Goal: Information Seeking & Learning: Check status

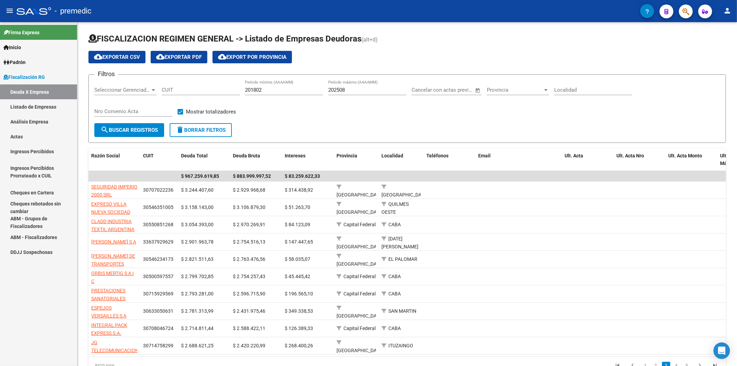
scroll to position [1, 0]
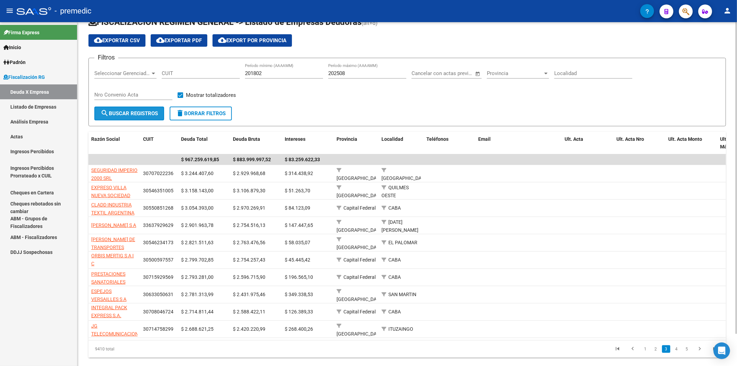
click at [119, 112] on span "search Buscar Registros" at bounding box center [129, 113] width 57 height 6
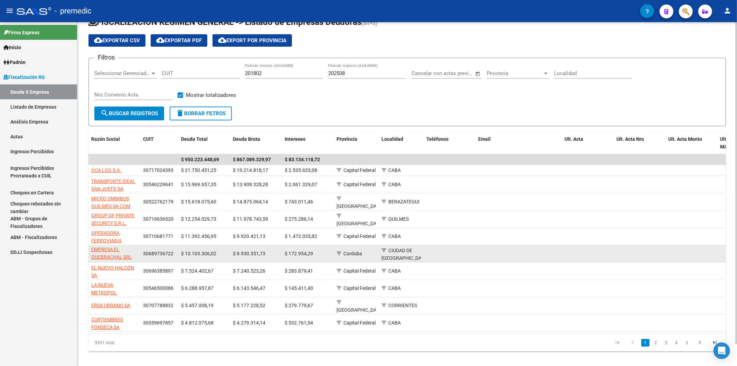
scroll to position [23, 0]
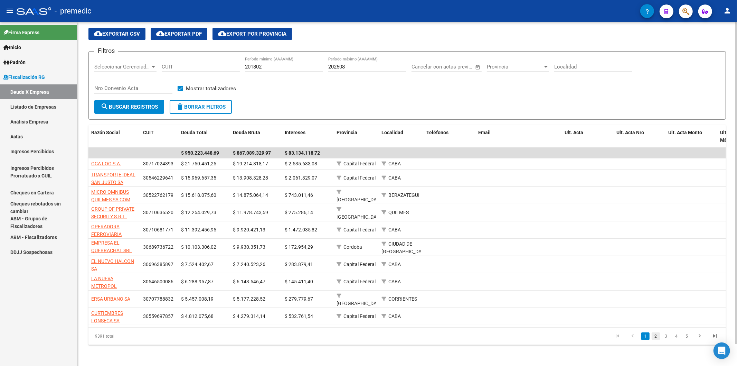
click at [658, 337] on link "2" at bounding box center [656, 336] width 8 height 8
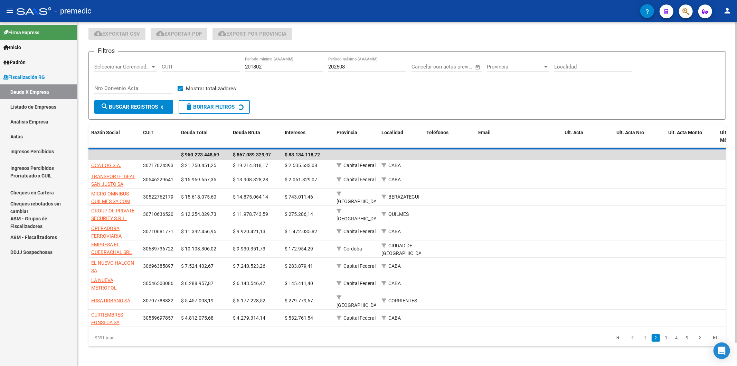
scroll to position [17, 0]
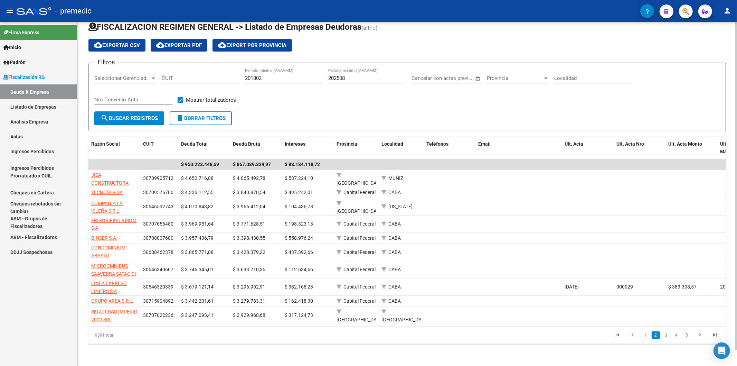
click at [283, 116] on form "Filtros Seleccionar Gerenciador Seleccionar Gerenciador CUIT 201802 Período mín…" at bounding box center [408, 97] width 638 height 68
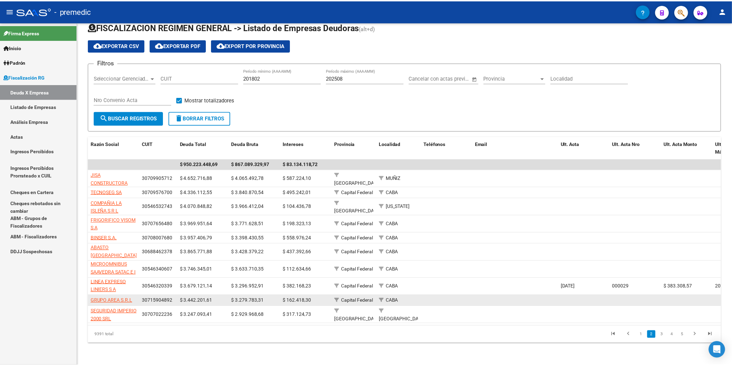
scroll to position [17, 0]
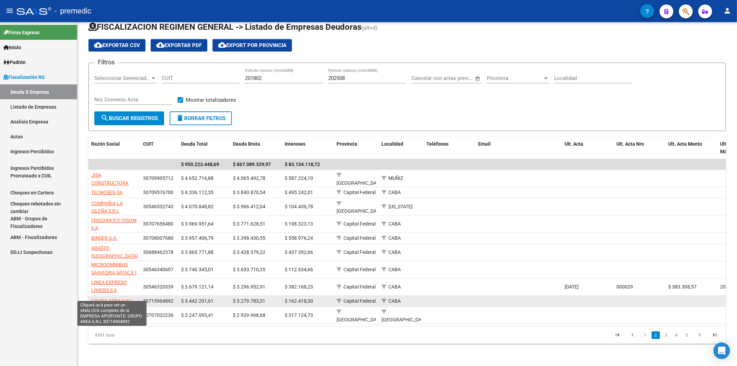
click at [113, 298] on span "GRUPO AREA S.R.L" at bounding box center [112, 301] width 42 height 6
type textarea "30715904892"
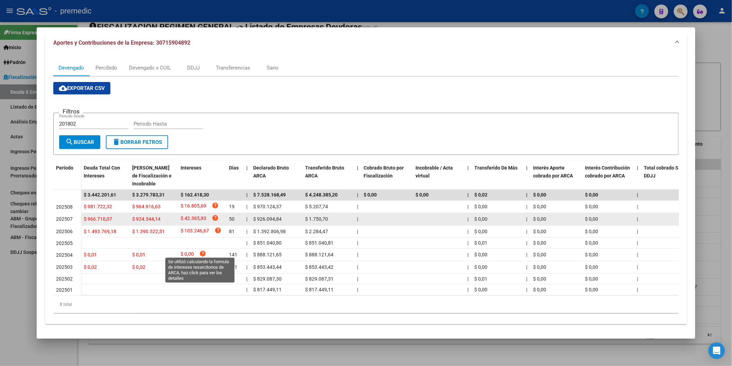
scroll to position [77, 0]
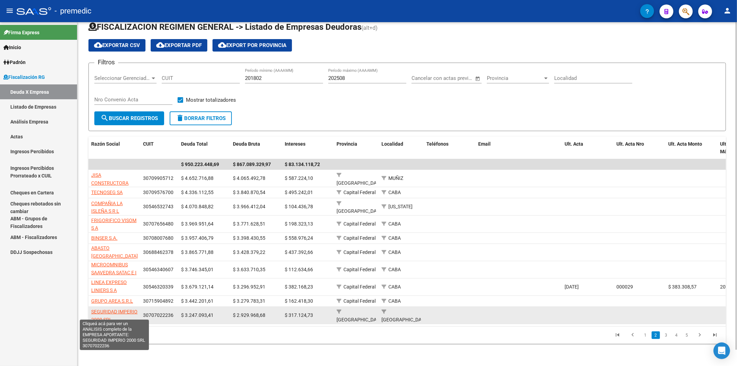
click at [130, 309] on span "SEGURIDAD IMPERIO 2000 SRL" at bounding box center [114, 315] width 46 height 13
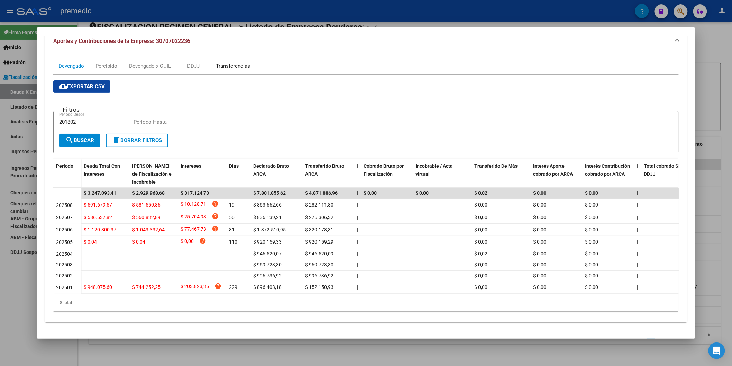
click at [232, 61] on div "Transferencias" at bounding box center [233, 66] width 45 height 17
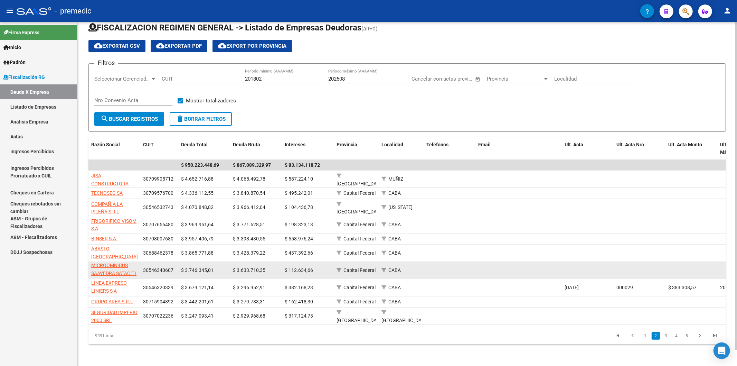
scroll to position [17, 0]
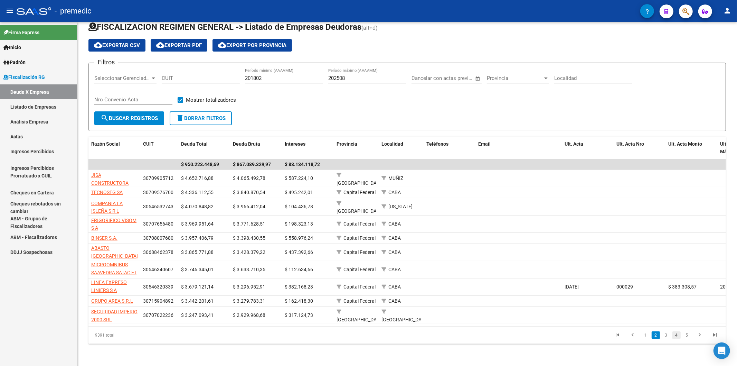
click at [673, 336] on link "4" at bounding box center [677, 335] width 8 height 8
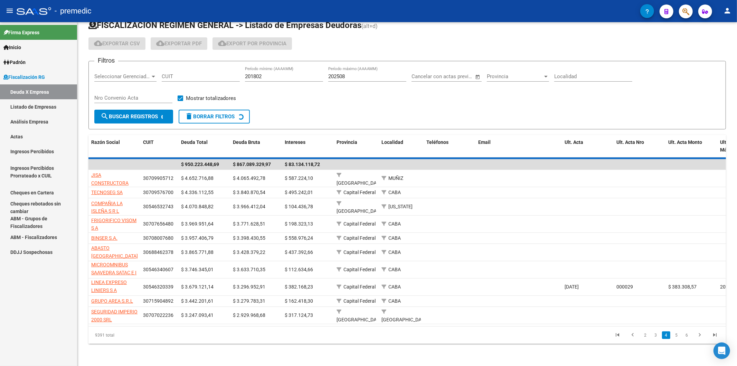
click at [658, 336] on div "9391 total 2 3 4 5 6" at bounding box center [408, 334] width 638 height 17
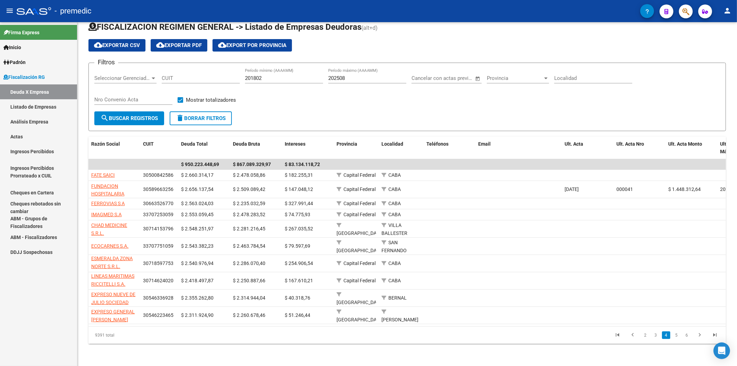
scroll to position [1, 0]
click at [657, 336] on link "3" at bounding box center [656, 335] width 8 height 8
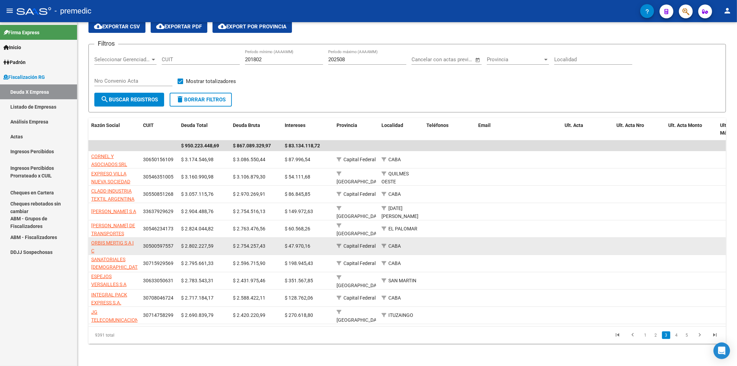
scroll to position [36, 0]
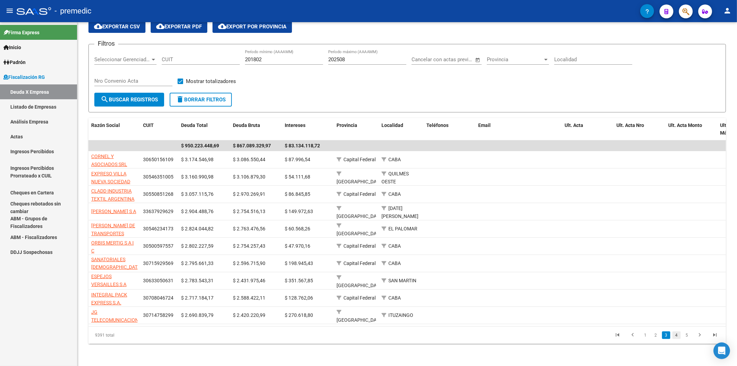
click at [673, 333] on link "4" at bounding box center [677, 335] width 8 height 8
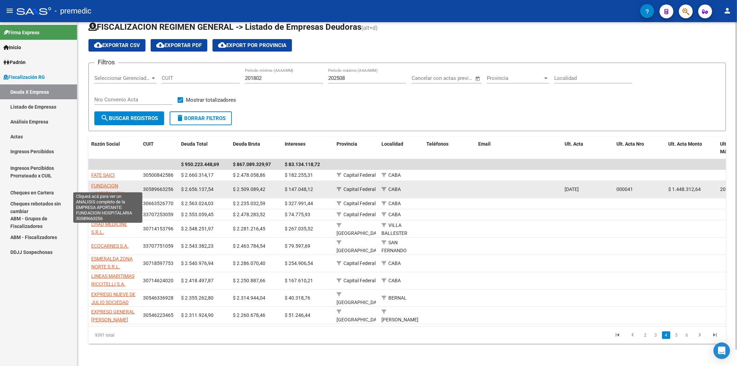
scroll to position [1, 0]
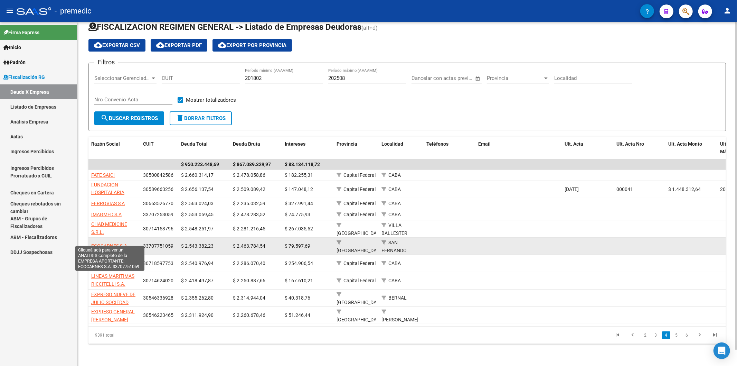
click at [124, 243] on span "ECOCARNES S.A." at bounding box center [109, 246] width 37 height 6
type textarea "33707751059"
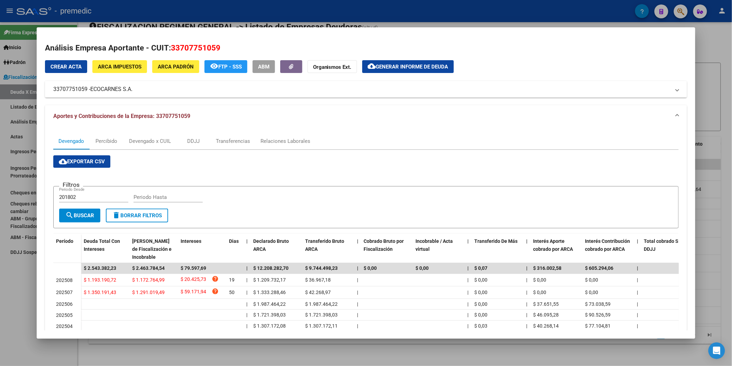
click at [326, 139] on div "Devengado Percibido Devengado x CUIL DDJJ Transferencias Relaciones Laborales" at bounding box center [365, 141] width 625 height 17
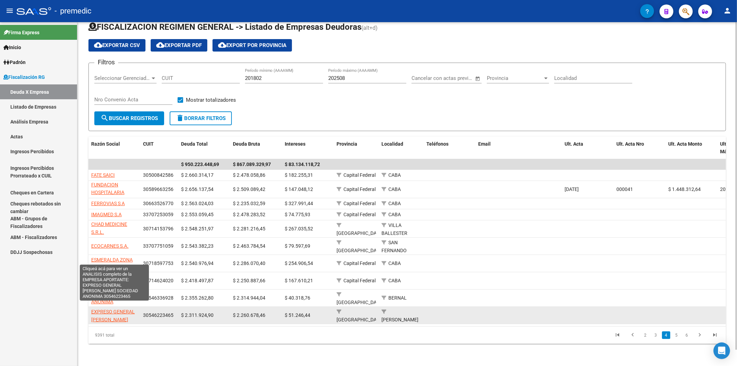
scroll to position [17, 0]
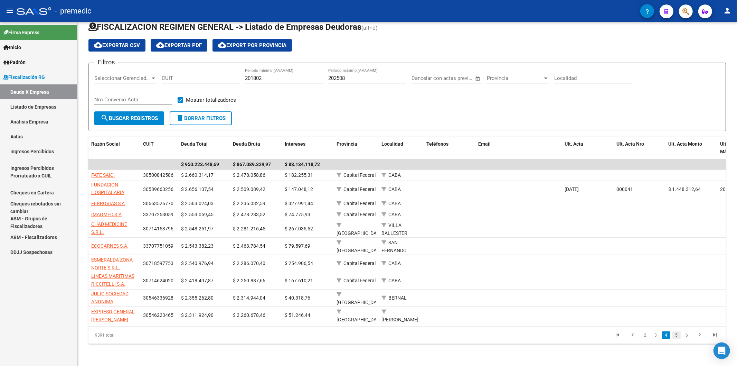
click at [675, 338] on link "5" at bounding box center [677, 335] width 8 height 8
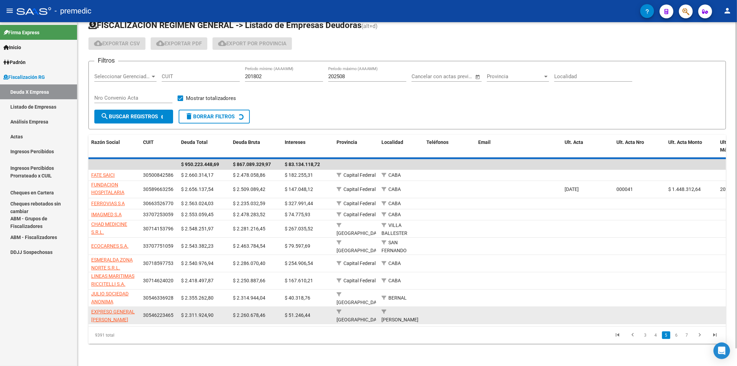
scroll to position [4, 0]
